Goal: Task Accomplishment & Management: Complete application form

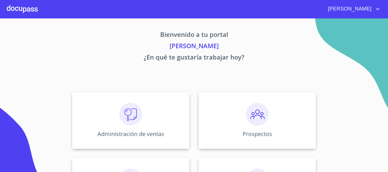
scroll to position [85, 0]
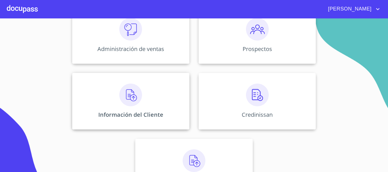
click at [133, 104] on img at bounding box center [130, 95] width 23 height 23
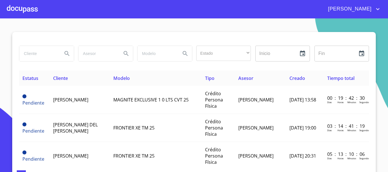
click at [29, 55] on input "search" at bounding box center [38, 53] width 39 height 15
type input "[PERSON_NAME] [PERSON_NAME]"
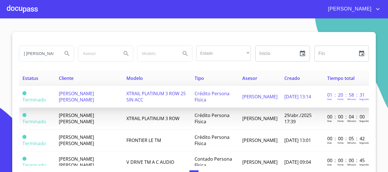
scroll to position [0, 0]
click at [91, 98] on td "[PERSON_NAME] [PERSON_NAME]" at bounding box center [89, 97] width 68 height 22
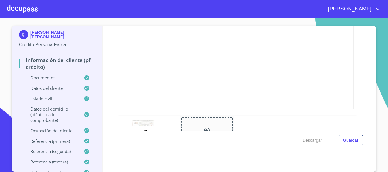
scroll to position [113, 0]
click at [22, 9] on div at bounding box center [22, 9] width 31 height 18
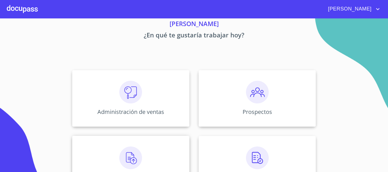
scroll to position [28, 0]
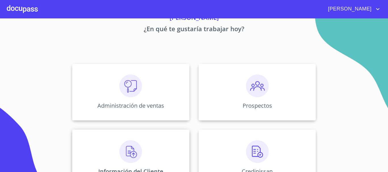
click at [131, 144] on img at bounding box center [130, 151] width 23 height 23
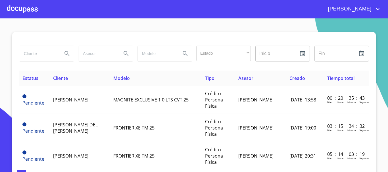
click at [38, 59] on input "search" at bounding box center [38, 53] width 39 height 15
type input "CONDOMINIO SANTA [PERSON_NAME]"
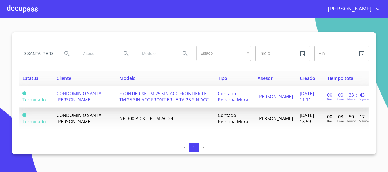
scroll to position [0, 0]
click at [143, 98] on span "FRONTIER XE TM 25 SIN ACC FRONTIER LE TM 25 SIN ACC FRONTIER LE TA 25 SIN ACC" at bounding box center [163, 97] width 89 height 12
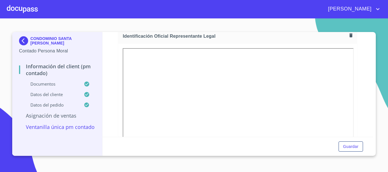
scroll to position [113, 0]
